Goal: Find specific page/section: Find specific page/section

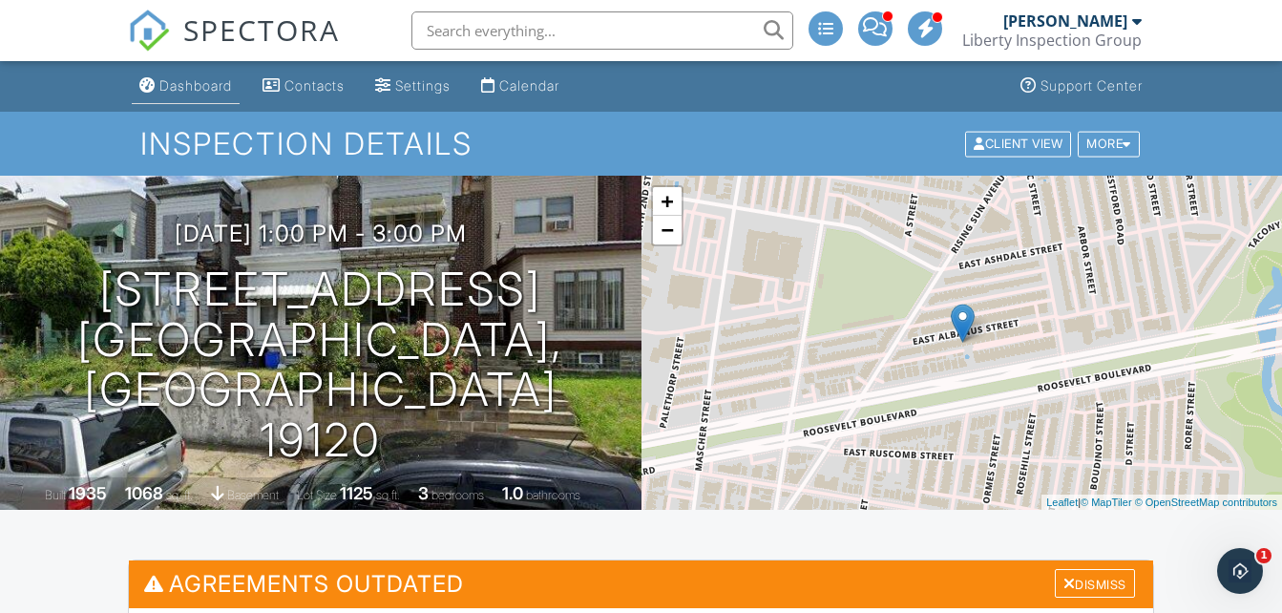
click at [216, 87] on div "Dashboard" at bounding box center [195, 85] width 73 height 16
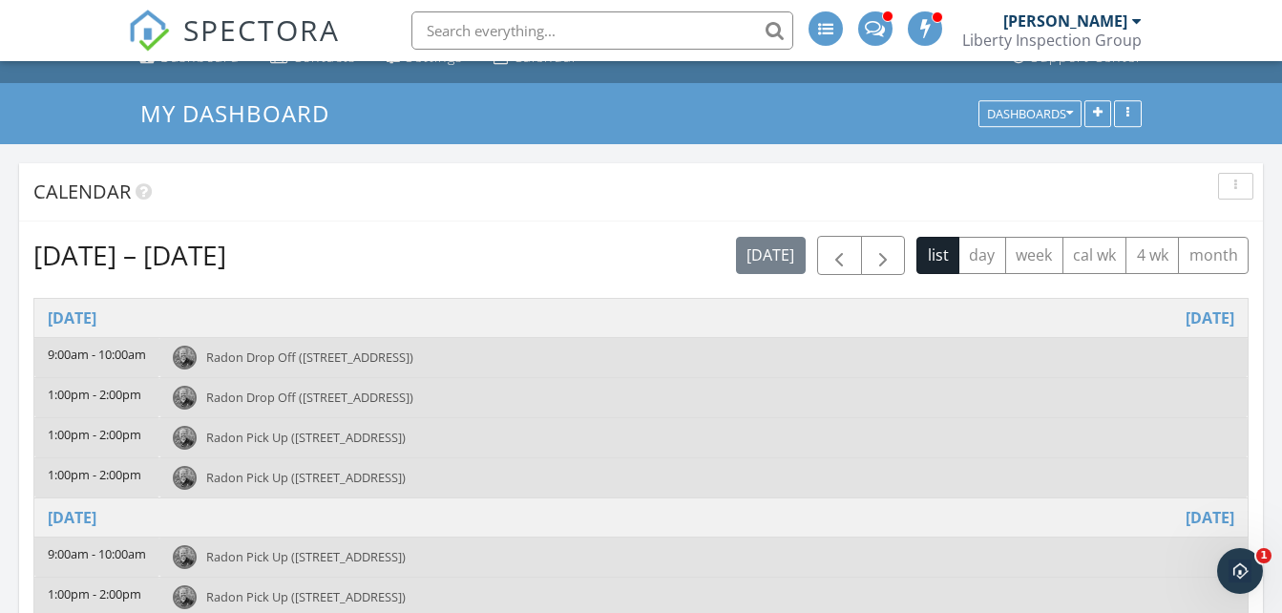
scroll to position [65, 0]
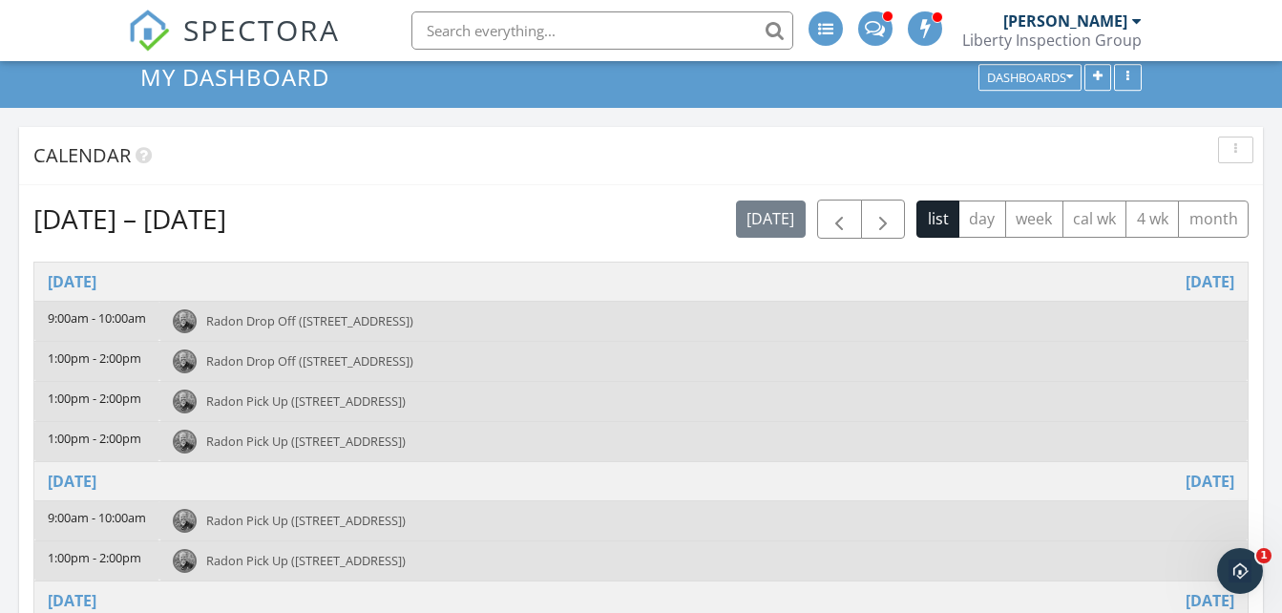
click at [321, 310] on div "Radon Drop Off ([STREET_ADDRESS])" at bounding box center [704, 321] width 1062 height 24
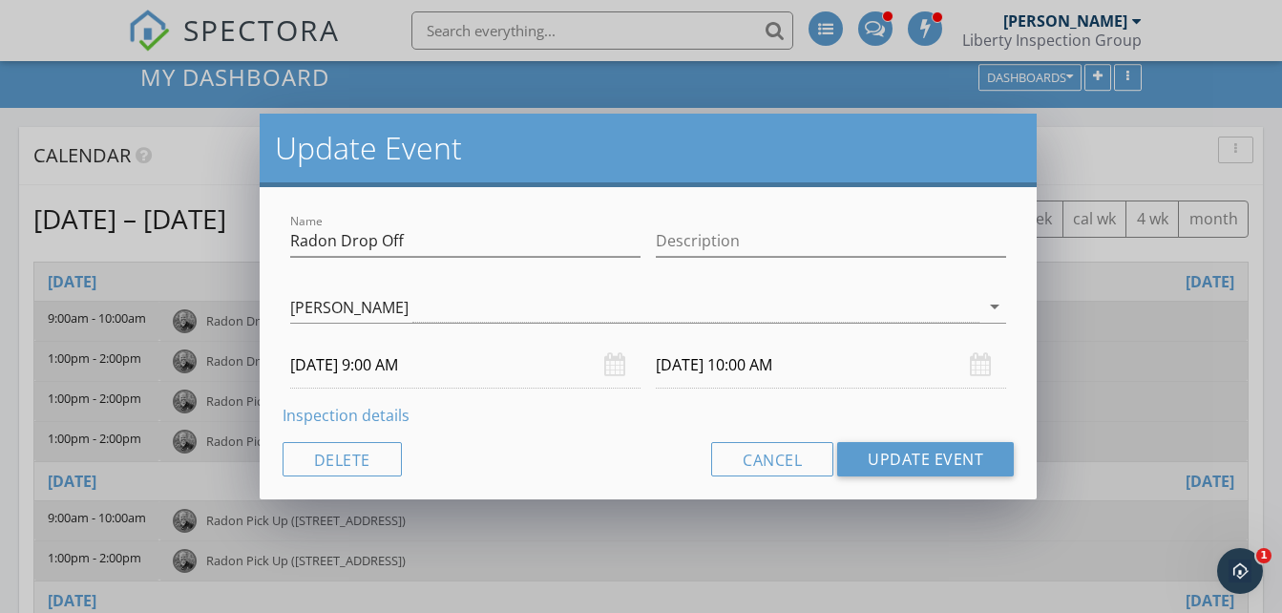
click at [333, 415] on link "Inspection details" at bounding box center [346, 415] width 127 height 21
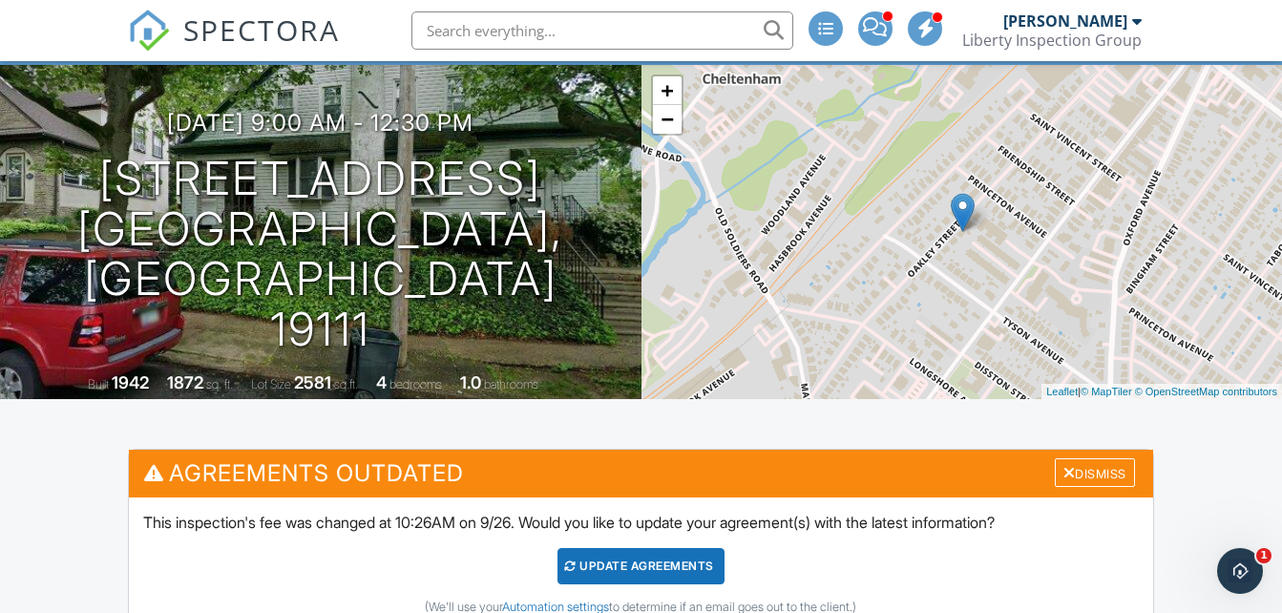
scroll to position [52, 0]
